Goal: Transaction & Acquisition: Download file/media

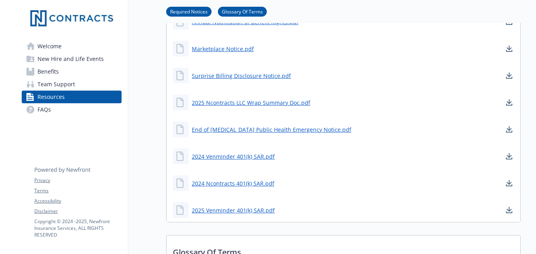
scroll to position [292, 0]
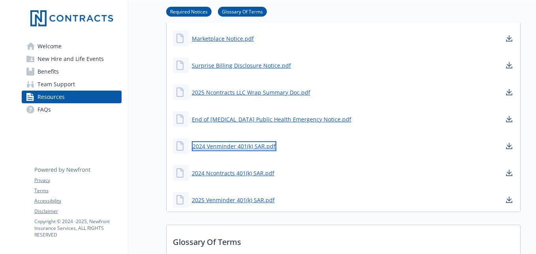
click at [230, 149] on link "2024 Venminder 401(k) SAR.pdf" at bounding box center [234, 146] width 85 height 10
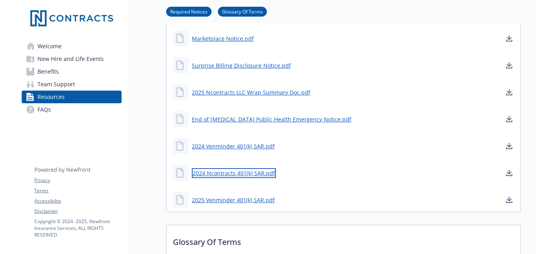
click at [242, 175] on link "2024 Ncontracts 401(k) SAR.pdf" at bounding box center [234, 173] width 84 height 10
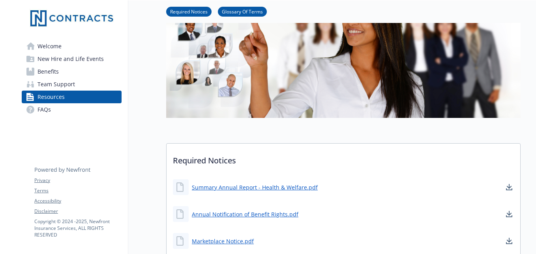
scroll to position [4, 0]
